Goal: Transaction & Acquisition: Download file/media

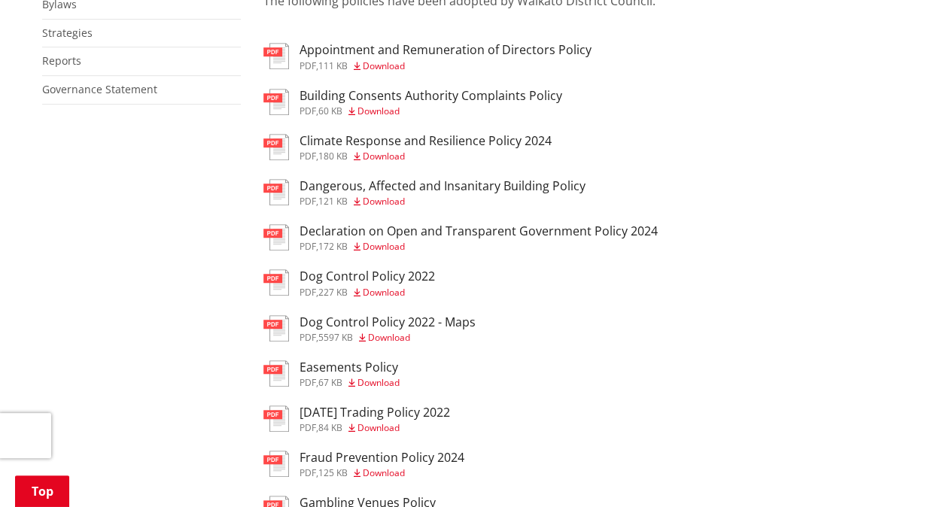
scroll to position [376, 0]
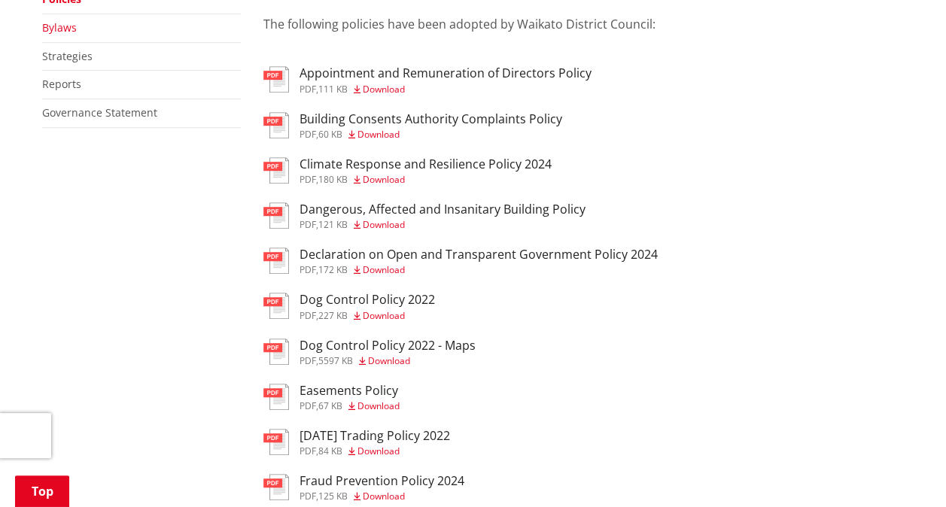
click at [70, 29] on link "Bylaws" at bounding box center [59, 27] width 35 height 14
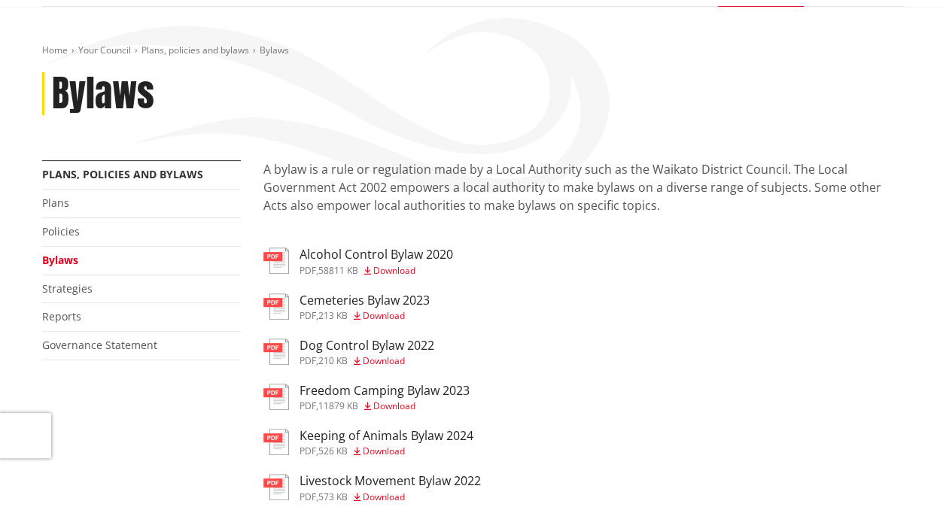
scroll to position [226, 0]
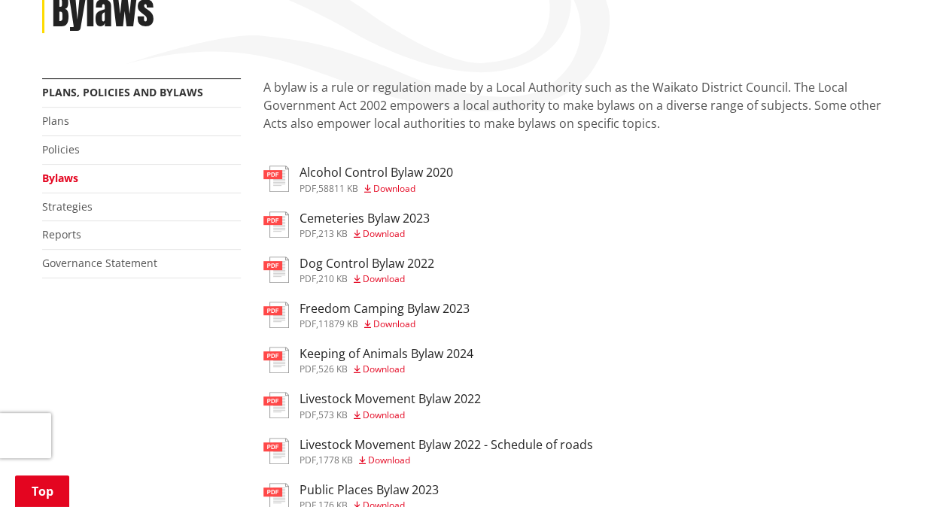
click at [397, 187] on span "Download" at bounding box center [394, 188] width 42 height 13
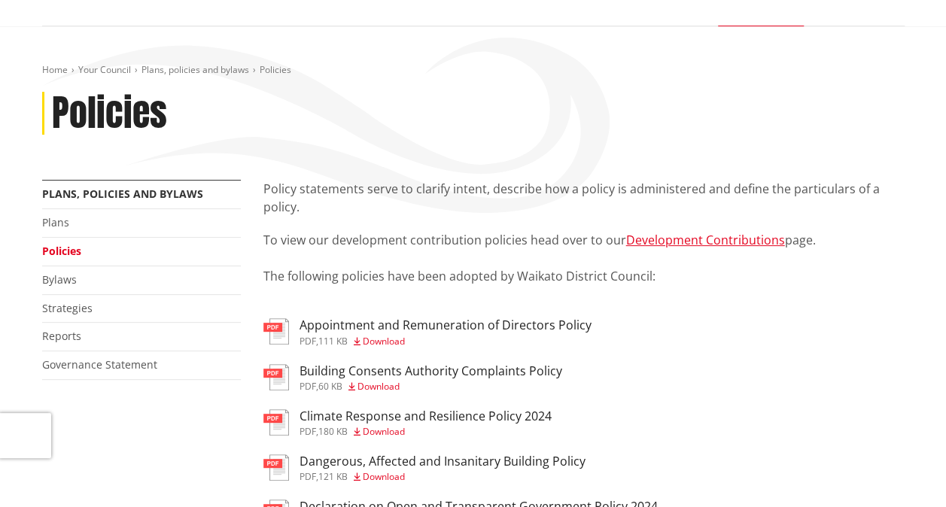
scroll to position [226, 0]
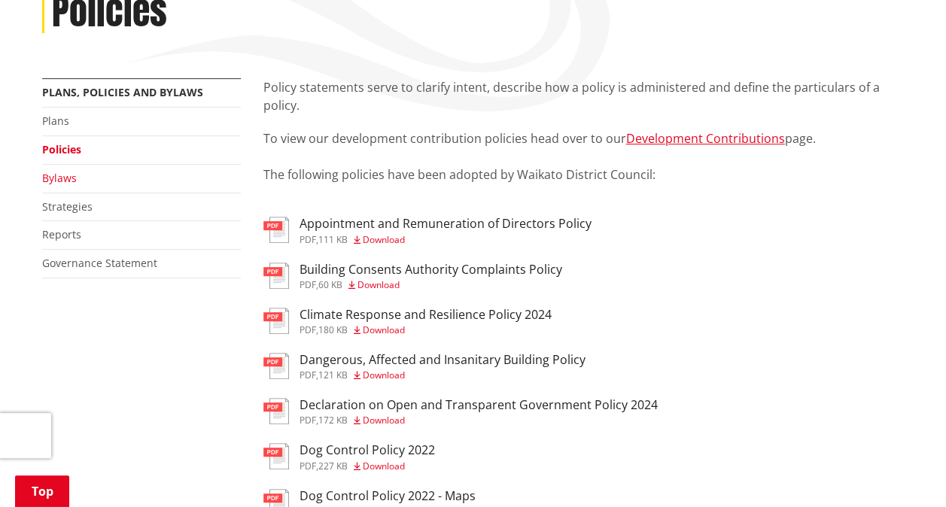
click at [53, 178] on link "Bylaws" at bounding box center [59, 178] width 35 height 14
